Goal: Navigation & Orientation: Go to known website

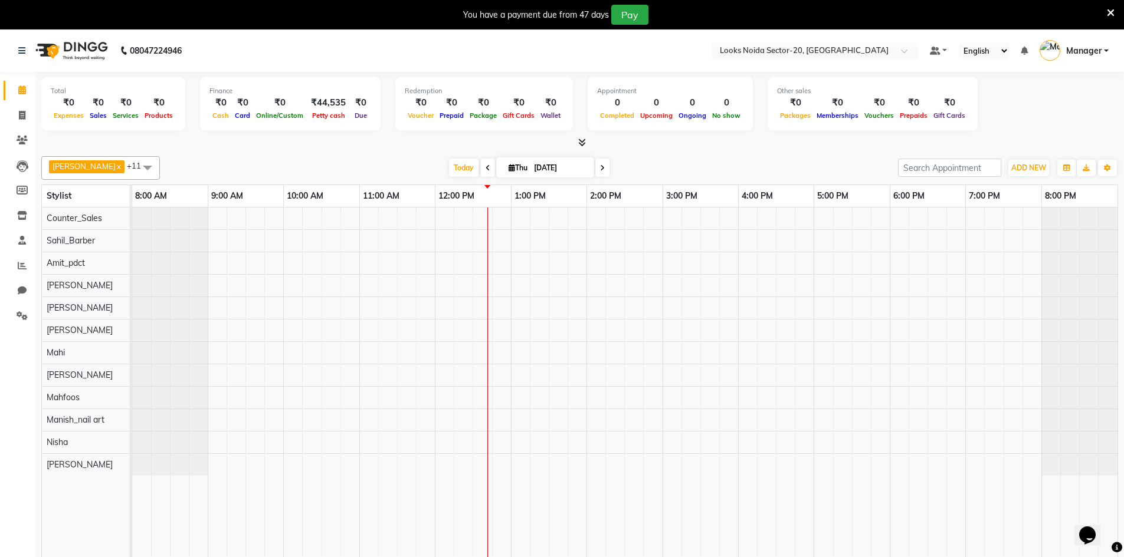
click at [1111, 7] on span at bounding box center [1111, 12] width 8 height 13
